Goal: Task Accomplishment & Management: Manage account settings

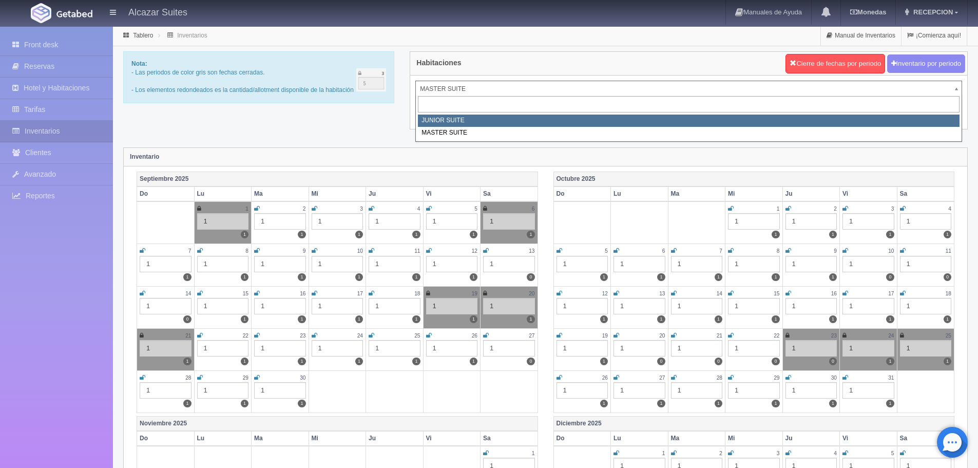
select select "304"
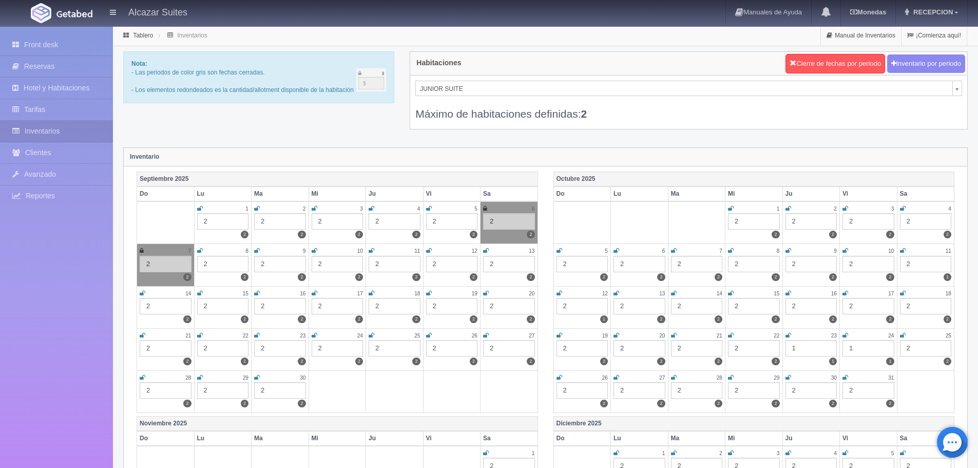
click at [427, 208] on icon at bounding box center [429, 208] width 6 height 6
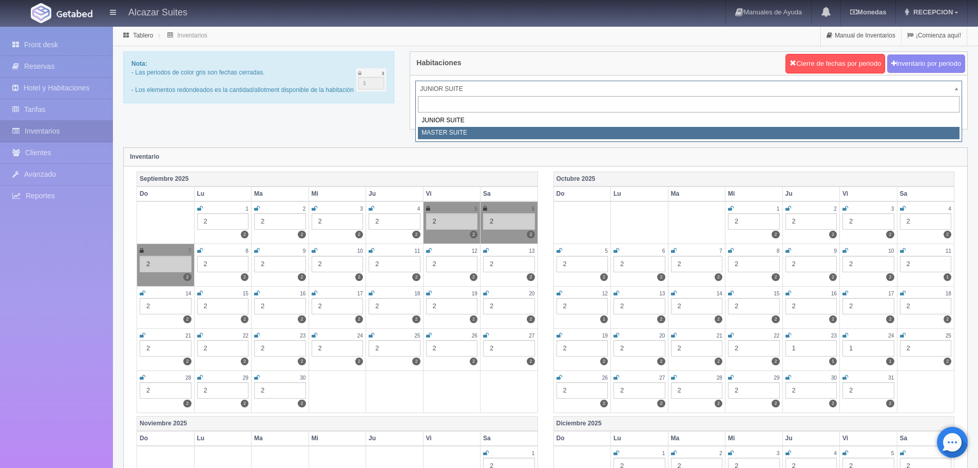
select select "305"
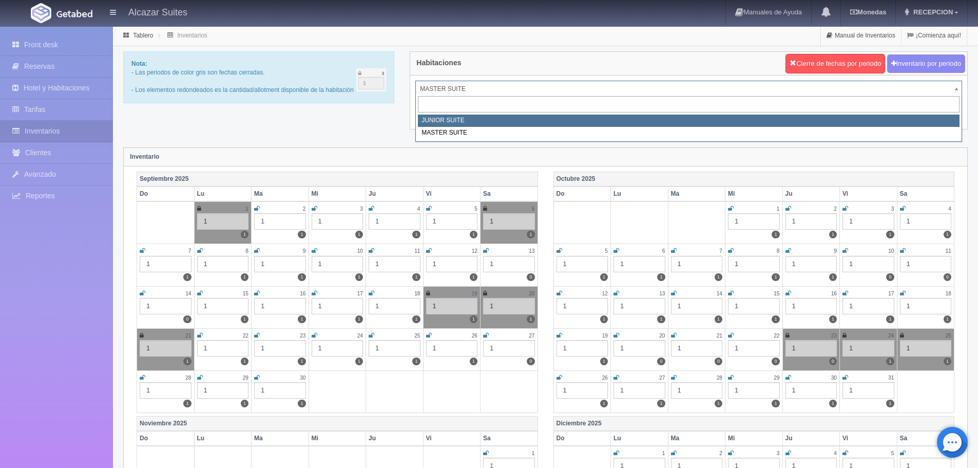
select select "304"
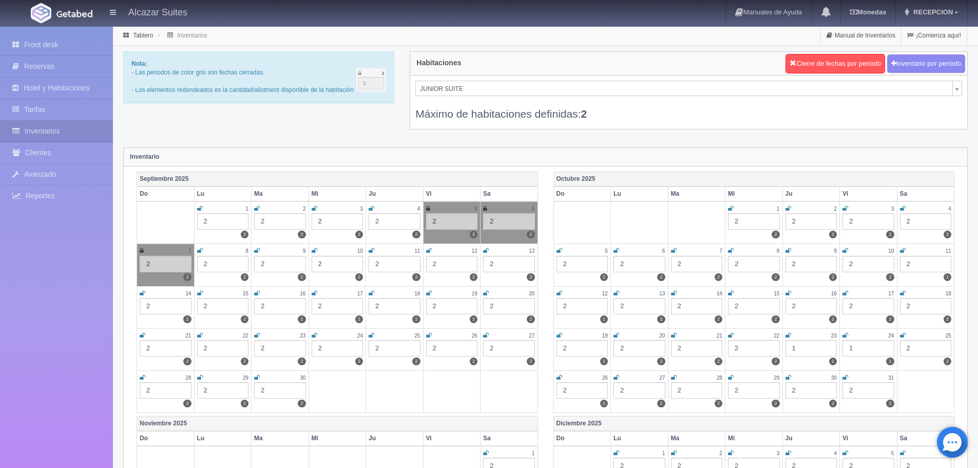
click at [429, 206] on icon at bounding box center [428, 208] width 4 height 6
